Goal: Task Accomplishment & Management: Complete application form

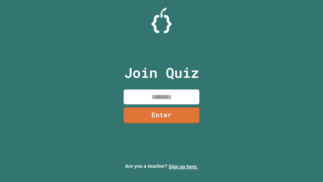
click at [183, 167] on link "Sign up here." at bounding box center [184, 166] width 30 height 6
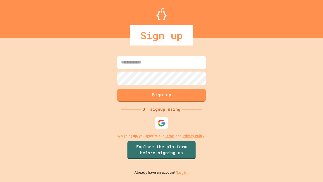
click at [183, 172] on link "Log in." at bounding box center [183, 172] width 12 height 5
